Goal: Task Accomplishment & Management: Manage account settings

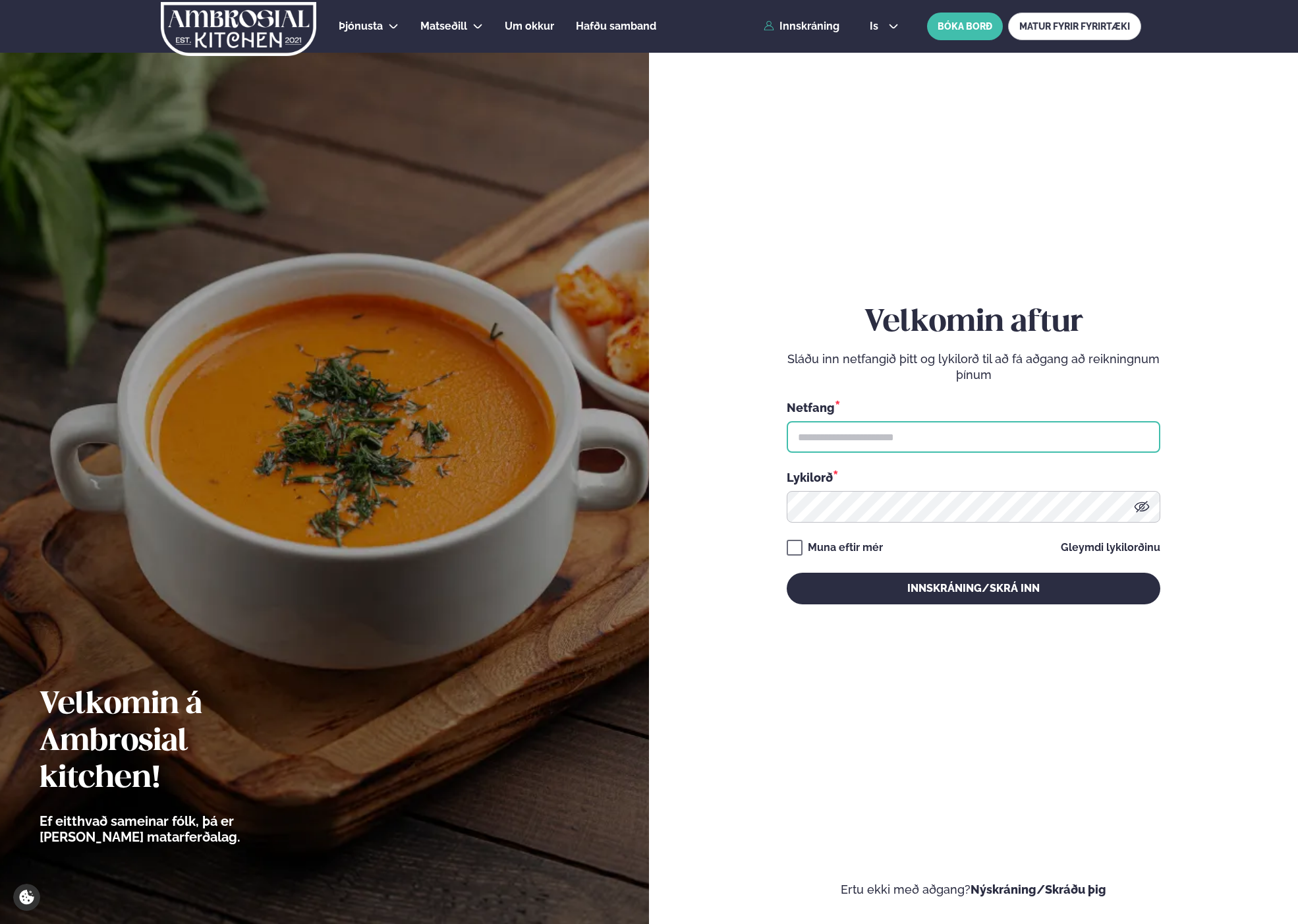
click at [969, 441] on input "text" at bounding box center [973, 437] width 373 height 32
drag, startPoint x: 939, startPoint y: 436, endPoint x: 822, endPoint y: 435, distance: 117.0
click at [822, 435] on input "**********" at bounding box center [973, 437] width 373 height 32
type input "**********"
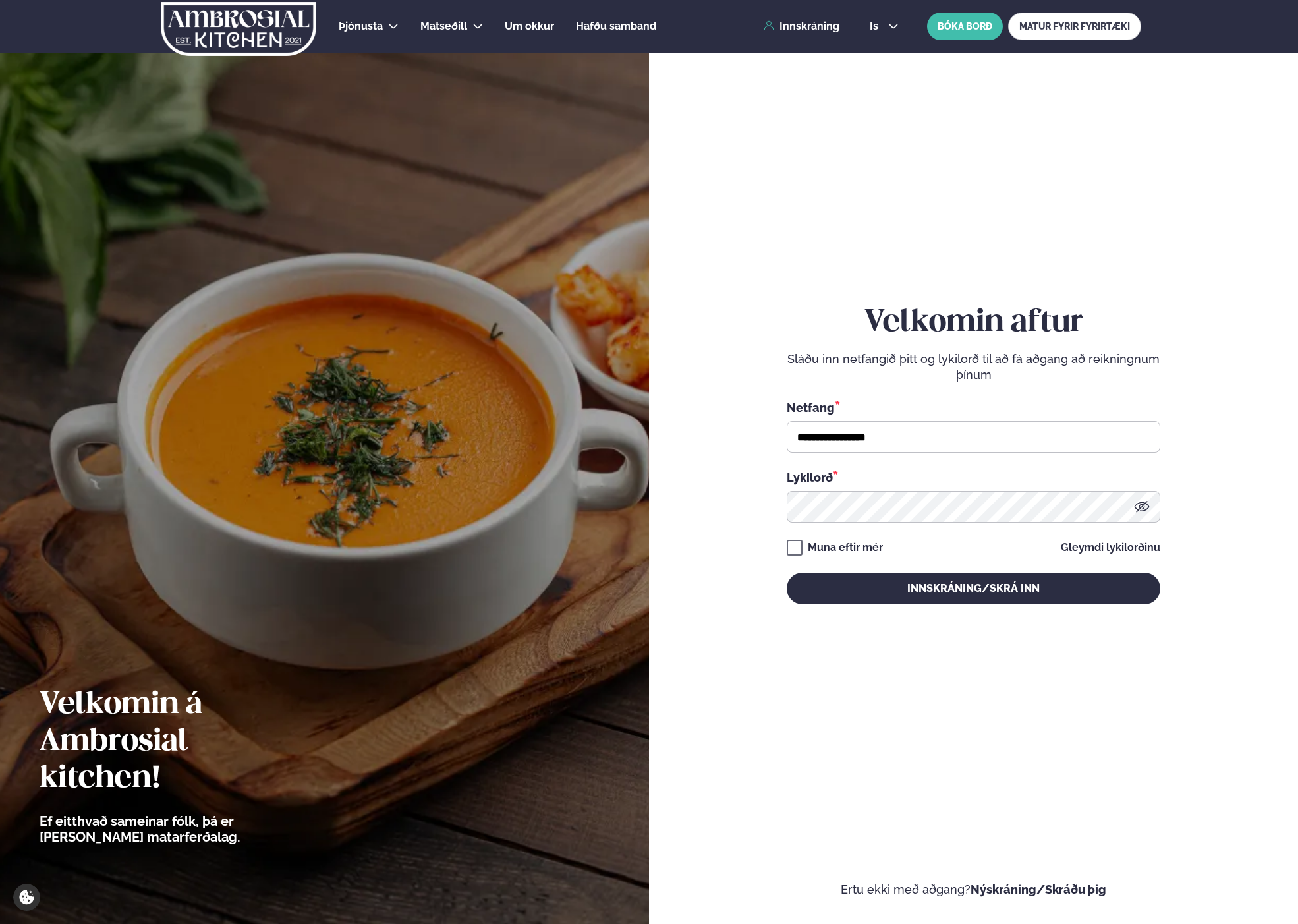
click at [928, 556] on div "**********" at bounding box center [973, 454] width 373 height 300
click at [873, 588] on button "Innskráning/Skrá inn" at bounding box center [973, 588] width 373 height 32
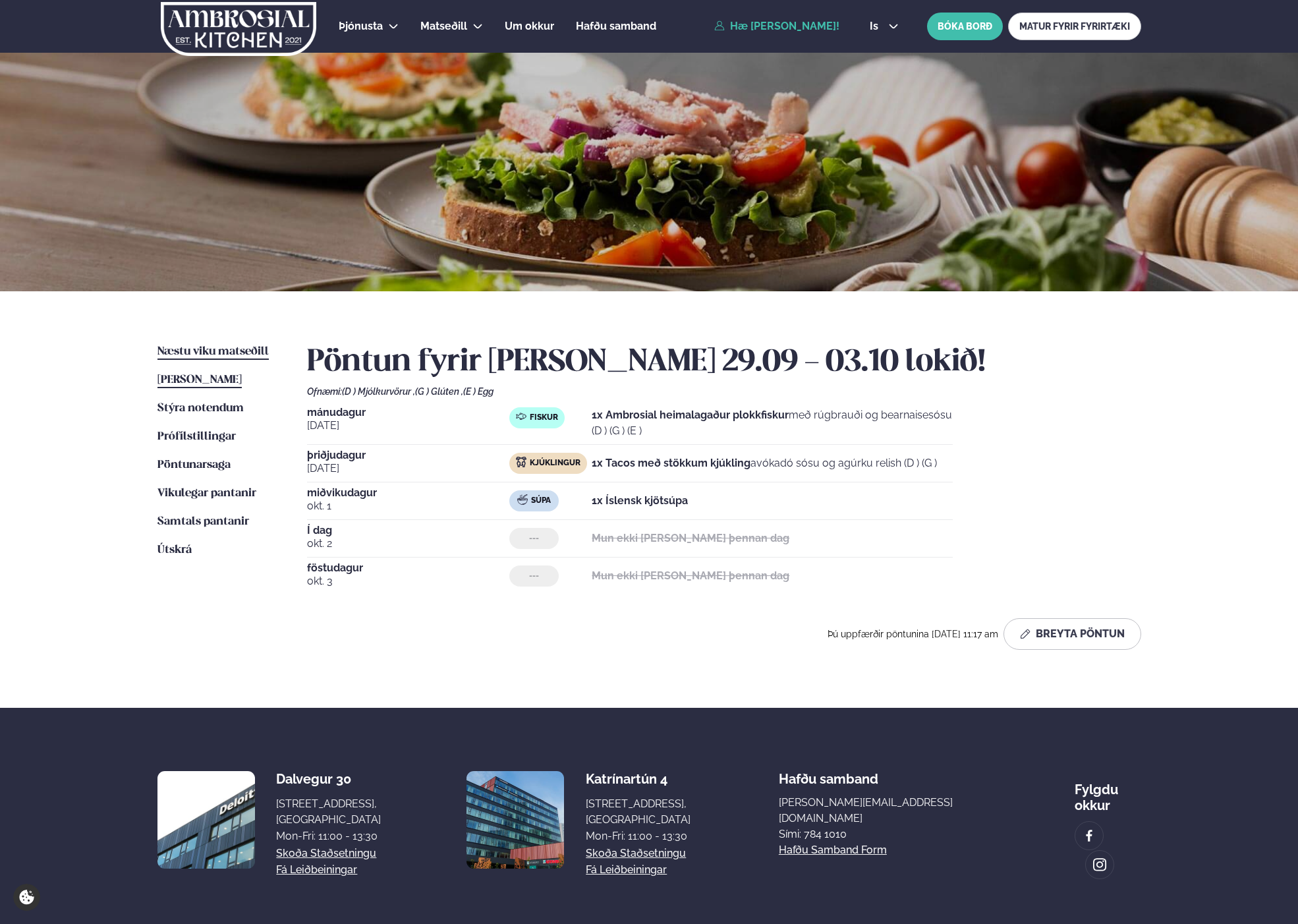
click at [218, 349] on span "Næstu viku matseðill" at bounding box center [213, 351] width 111 height 12
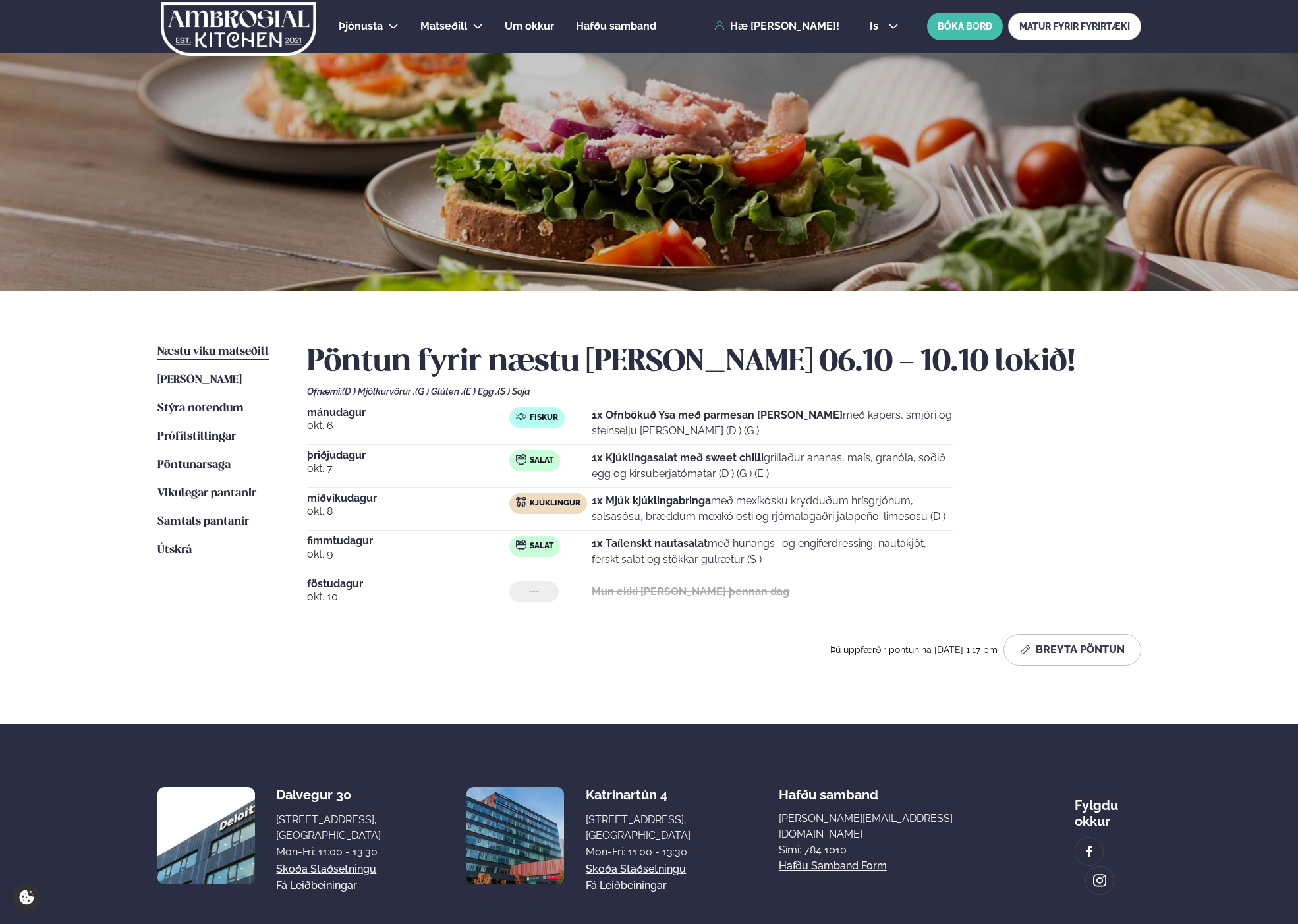
drag, startPoint x: 729, startPoint y: 433, endPoint x: 503, endPoint y: 407, distance: 227.5
click at [503, 407] on div "[DATE] Fiskur 1x Ofnbökuð Ýsa með parmesan [PERSON_NAME] með kapers, smjöri og …" at bounding box center [629, 426] width 646 height 38
click at [977, 394] on div "Ofnæmi: (D ) Mjólkurvörur , (G ) Glúten , (E ) Egg , (S ) Soja" at bounding box center [723, 392] width 834 height 11
click at [1030, 649] on icon "button" at bounding box center [1025, 649] width 11 height 11
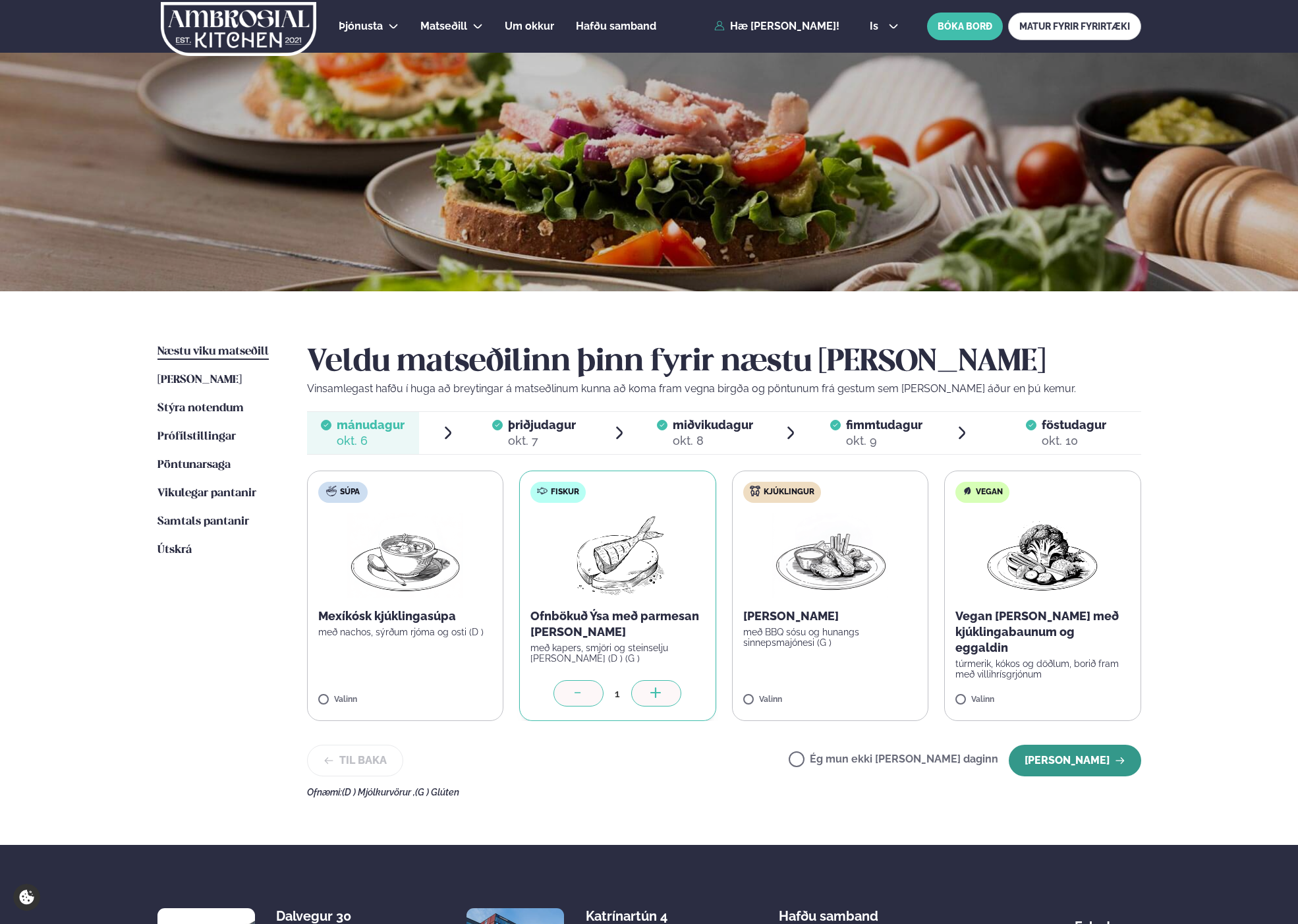
click at [579, 696] on icon at bounding box center [578, 693] width 13 height 13
click at [938, 766] on label "Ég mun ekki [PERSON_NAME] daginn" at bounding box center [894, 760] width 210 height 14
click at [1041, 754] on button "[PERSON_NAME]" at bounding box center [1075, 760] width 133 height 32
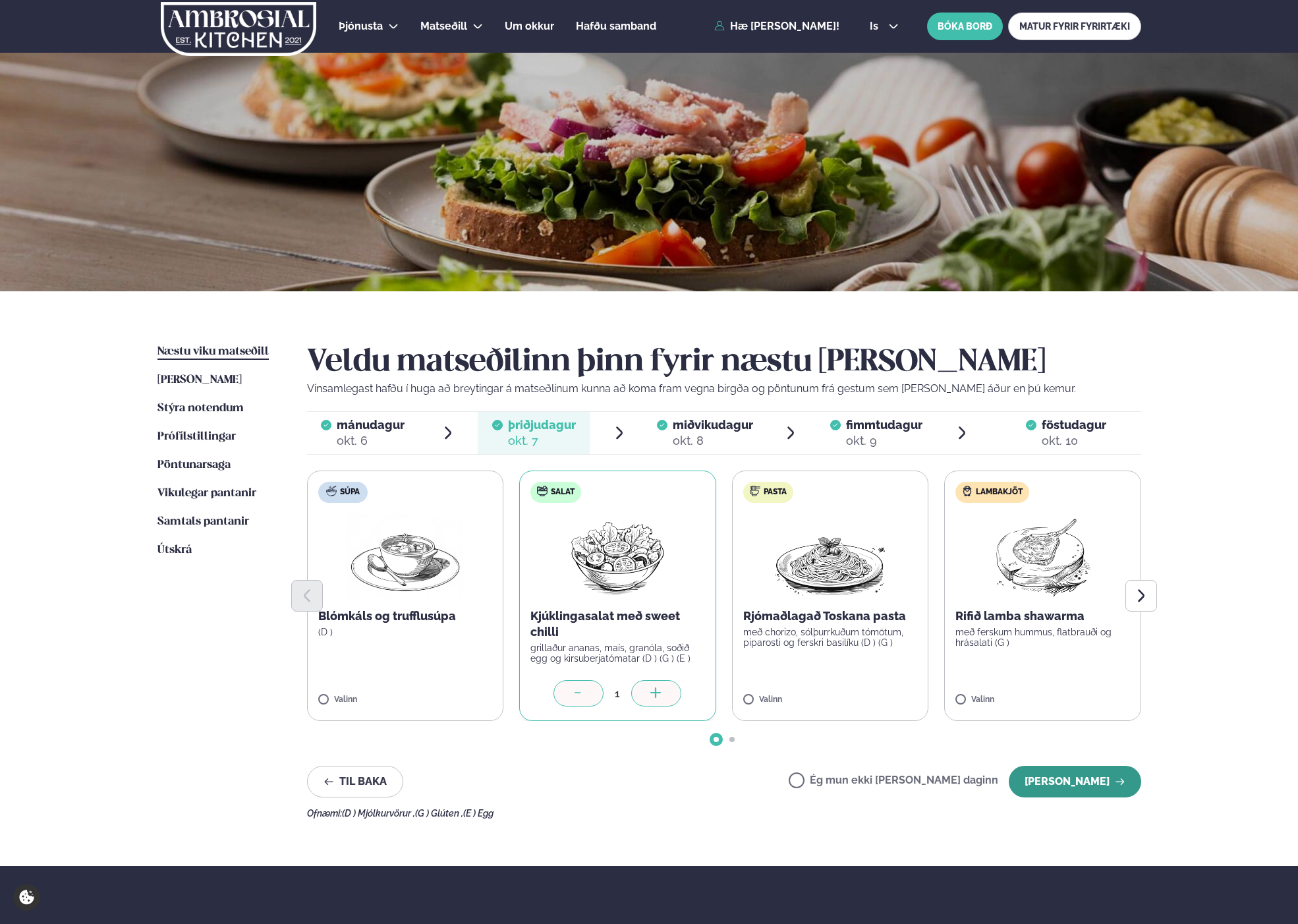
click at [1091, 784] on button "[PERSON_NAME]" at bounding box center [1075, 781] width 133 height 32
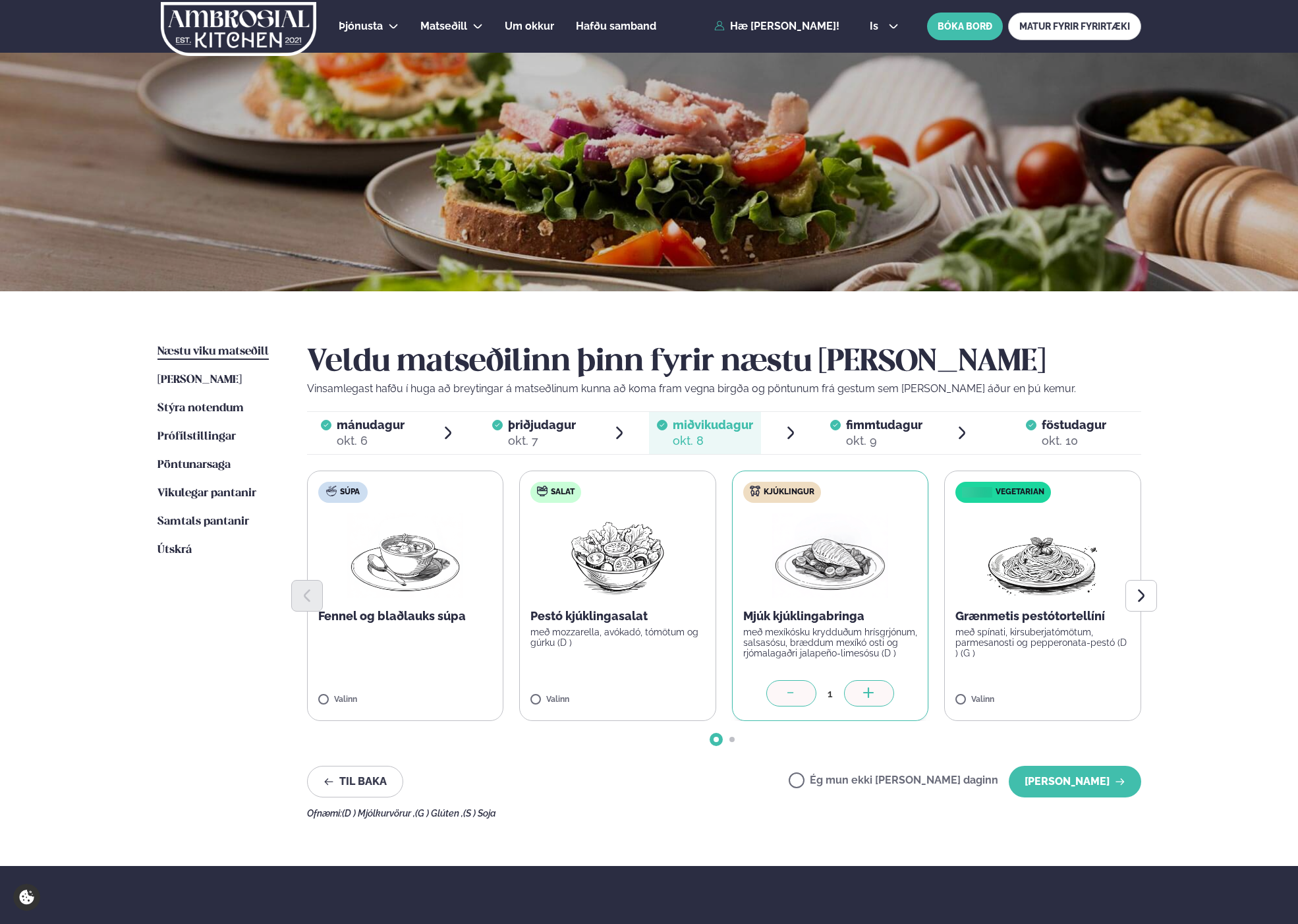
click at [1091, 784] on button "[PERSON_NAME]" at bounding box center [1075, 781] width 133 height 32
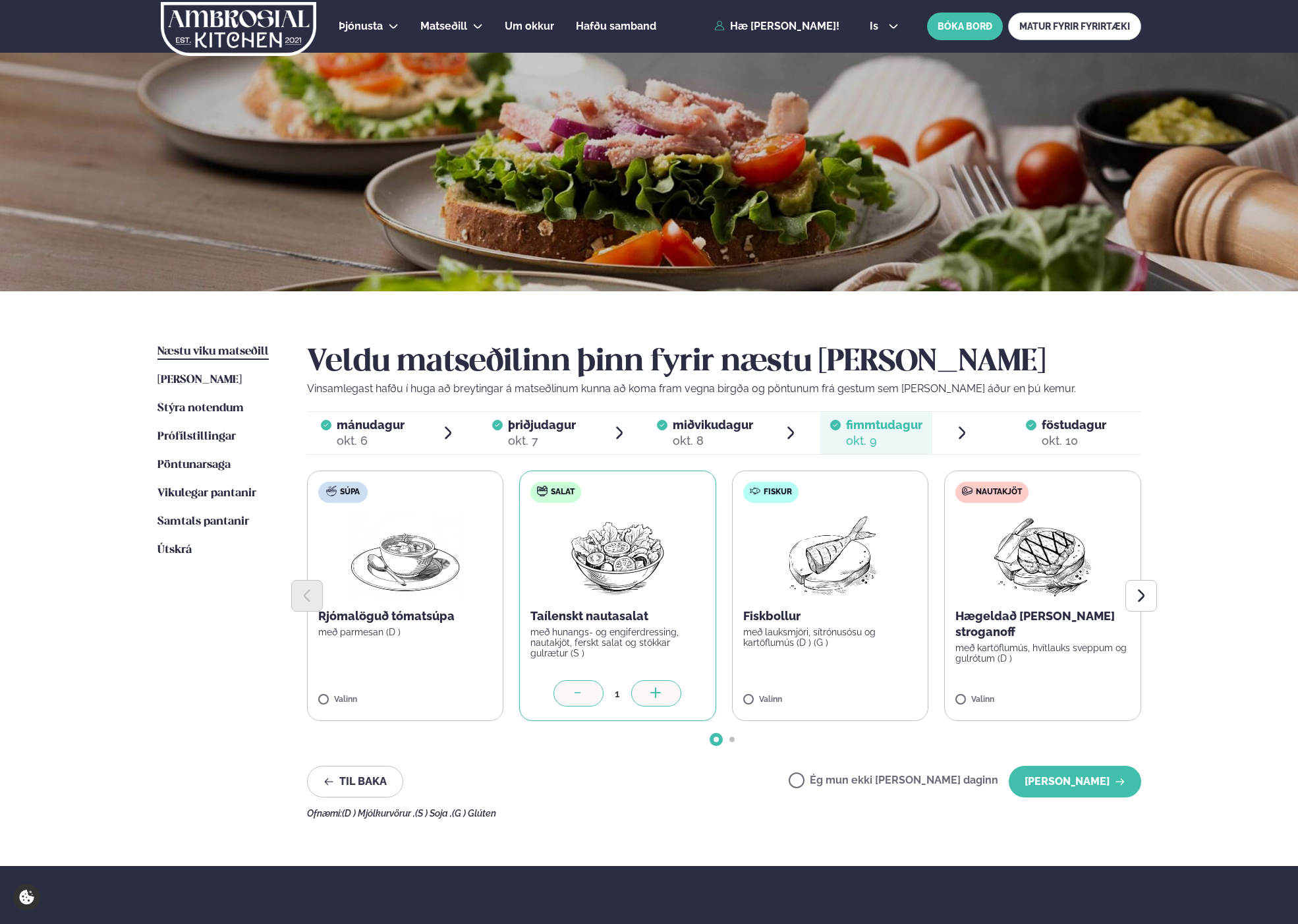
click at [1091, 784] on button "[PERSON_NAME]" at bounding box center [1075, 781] width 133 height 32
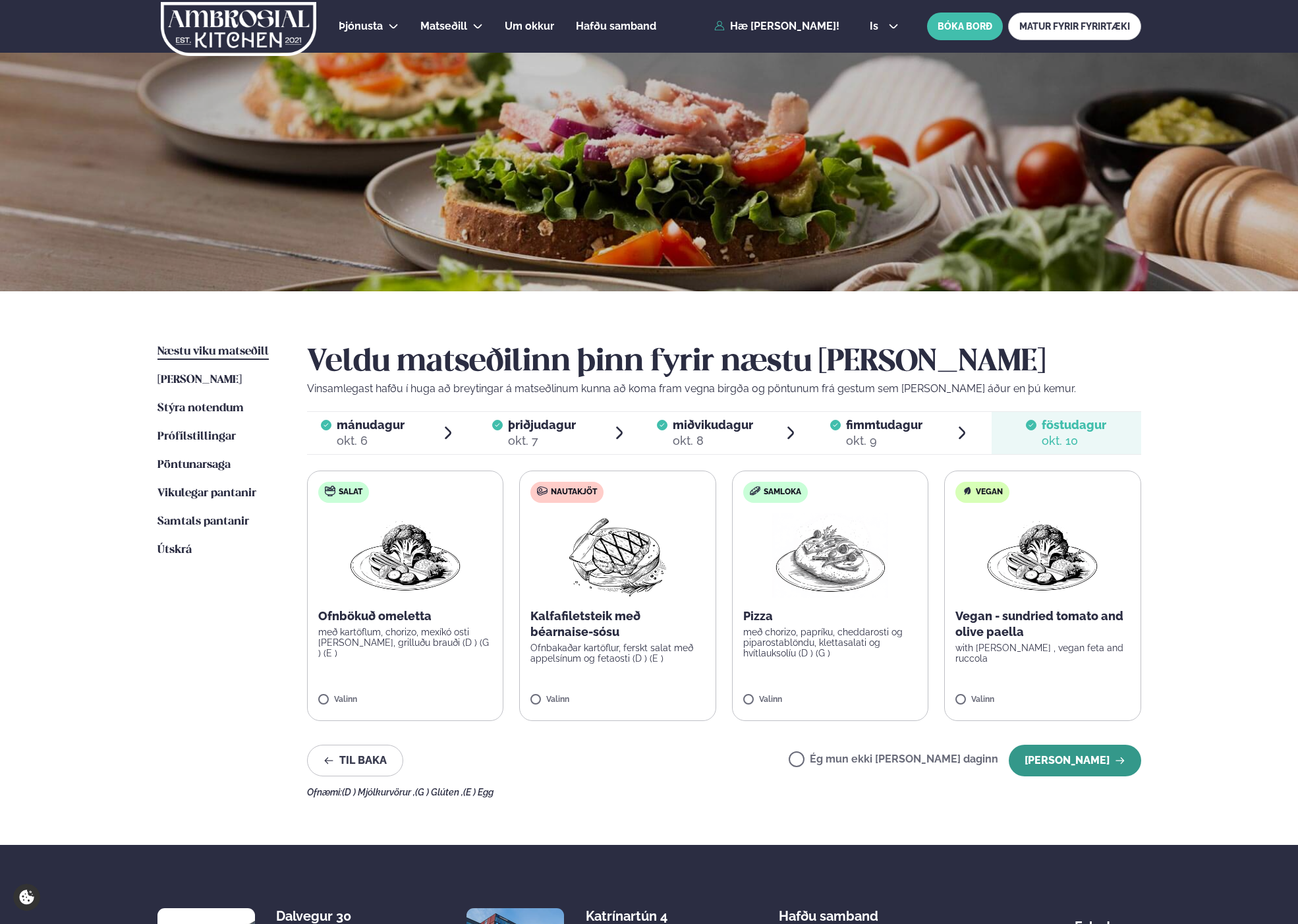
click at [1096, 761] on button "[PERSON_NAME]" at bounding box center [1075, 760] width 133 height 32
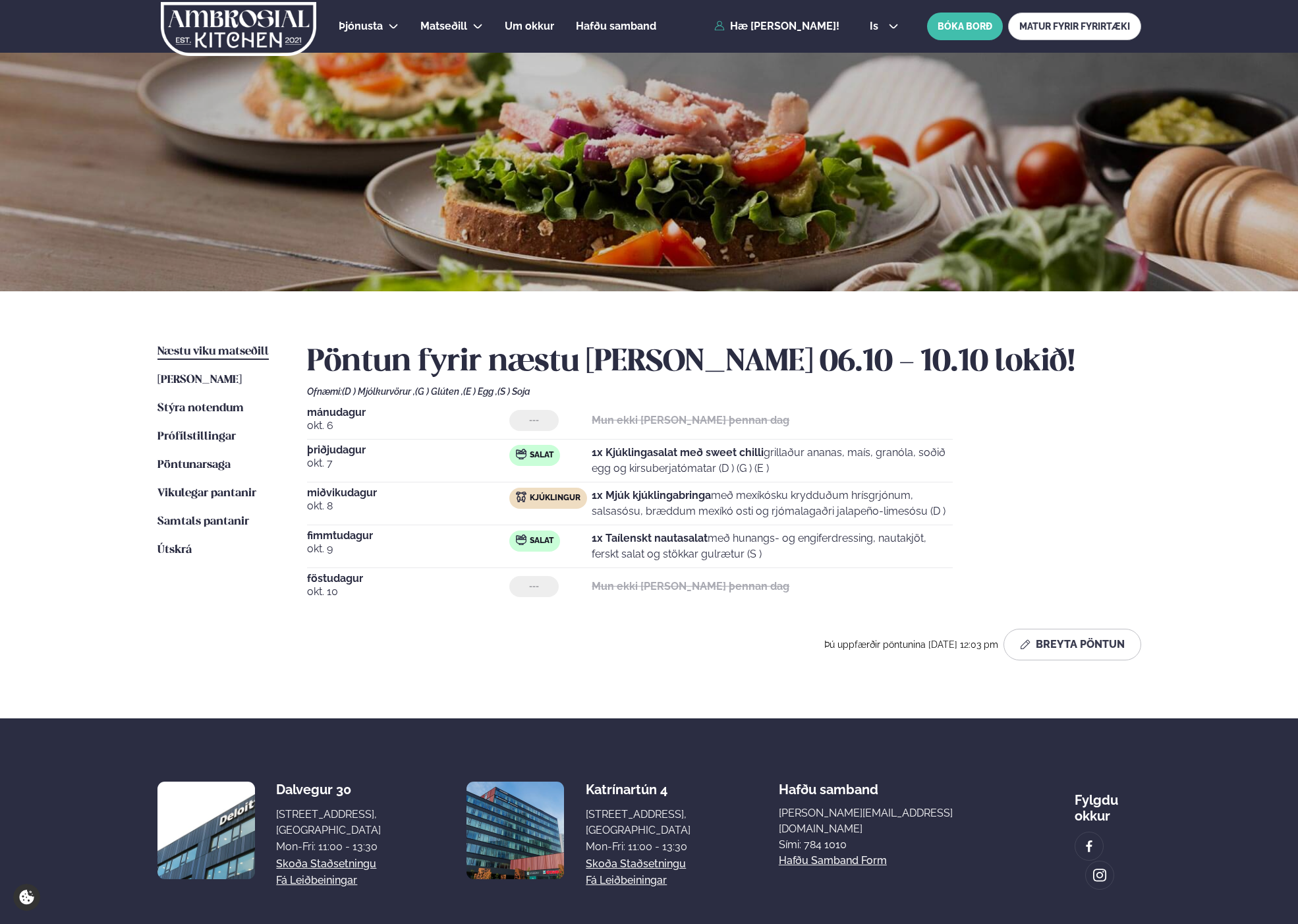
scroll to position [1, 0]
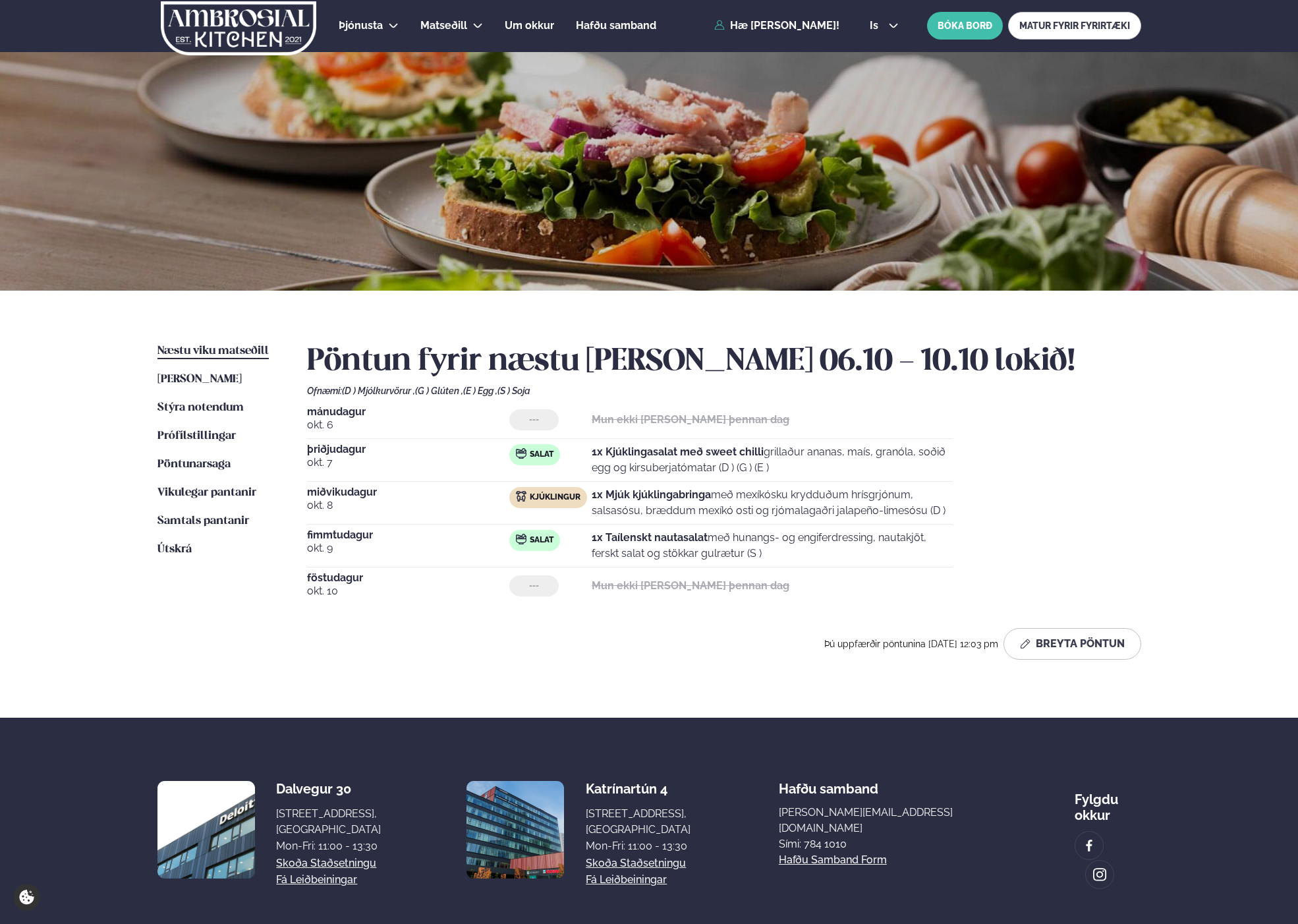
click at [849, 606] on div "Pöntun fyrir næstu [PERSON_NAME] 06.10 - 10.10 lokið! Ofnæmi: (D ) Mjólkurvörur…" at bounding box center [723, 501] width 834 height 316
click at [1040, 643] on button "Breyta Pöntun" at bounding box center [1072, 643] width 138 height 32
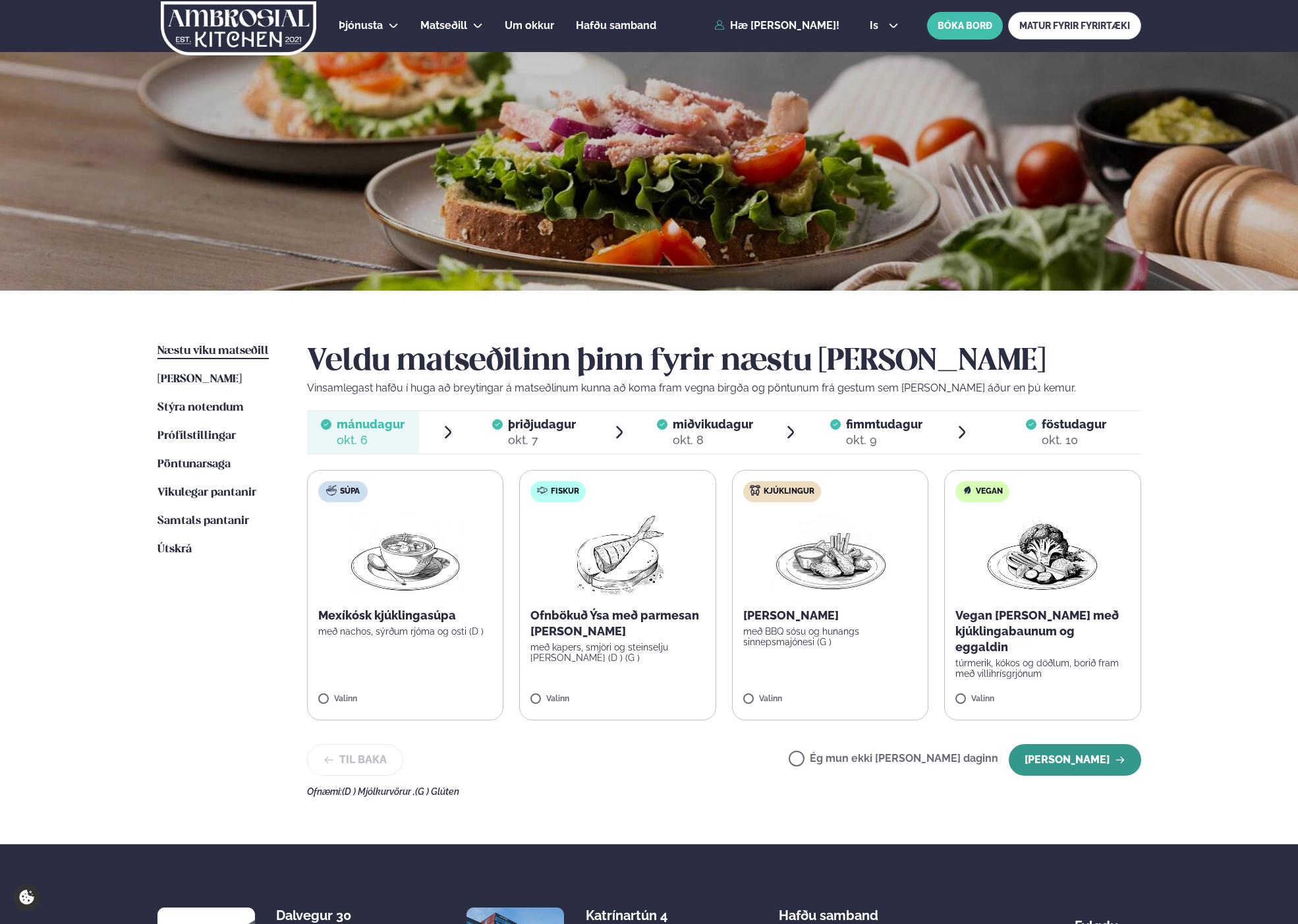
click at [1123, 760] on icon "button" at bounding box center [1120, 760] width 11 height 11
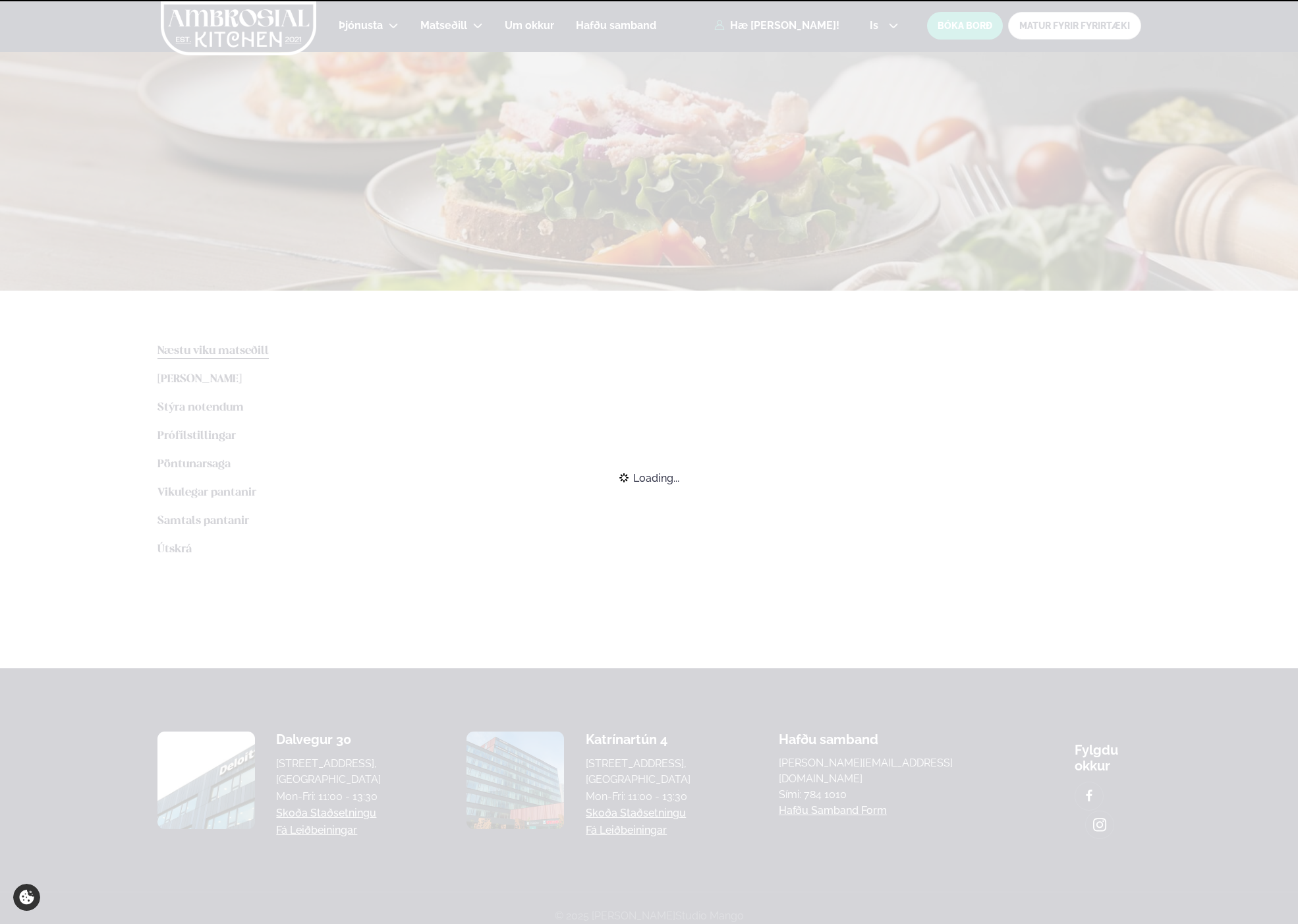
click at [1123, 492] on div "Loading..." at bounding box center [649, 478] width 1298 height 29
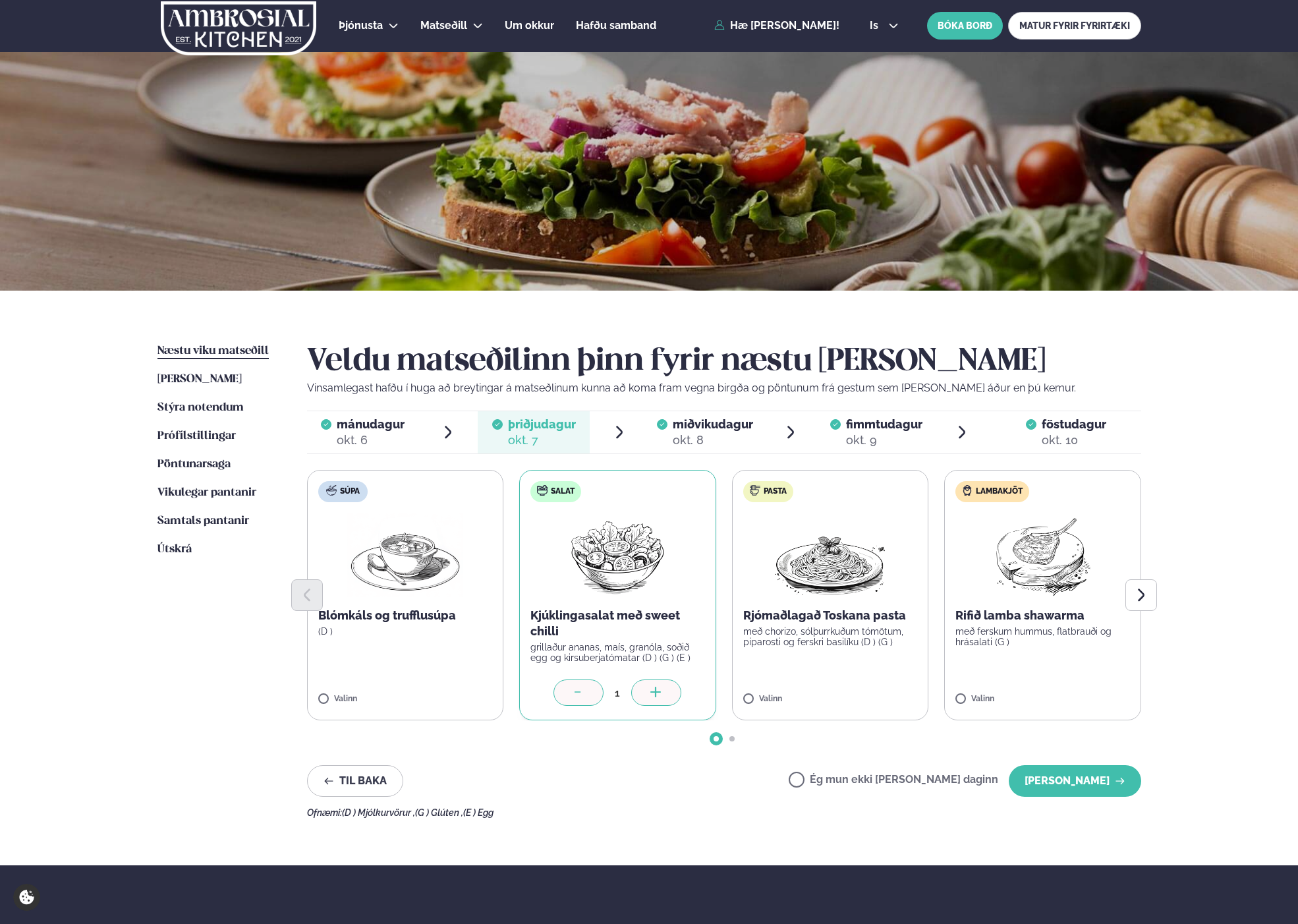
click at [1227, 646] on div "Þjónusta Hádegismatur fyrir fyrirtæki Fyrirtækja veitingar Einkapartý Matseðill…" at bounding box center [649, 568] width 1298 height 1138
click at [228, 350] on span "Næstu viku matseðill" at bounding box center [213, 351] width 111 height 12
click at [357, 435] on div "okt. 6" at bounding box center [371, 440] width 68 height 16
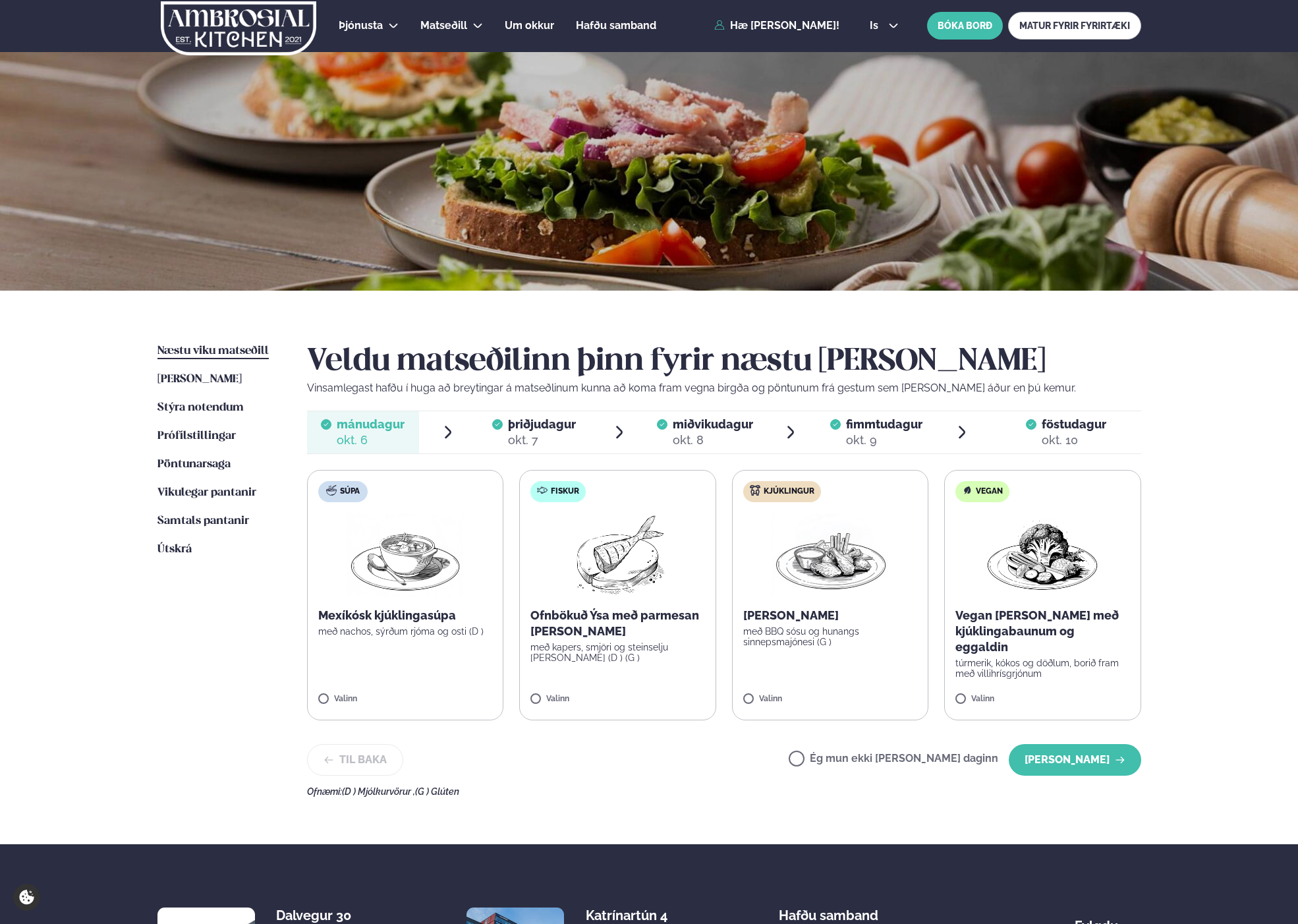
click at [1061, 436] on div "okt. 10" at bounding box center [1074, 440] width 65 height 16
